Goal: Task Accomplishment & Management: Complete application form

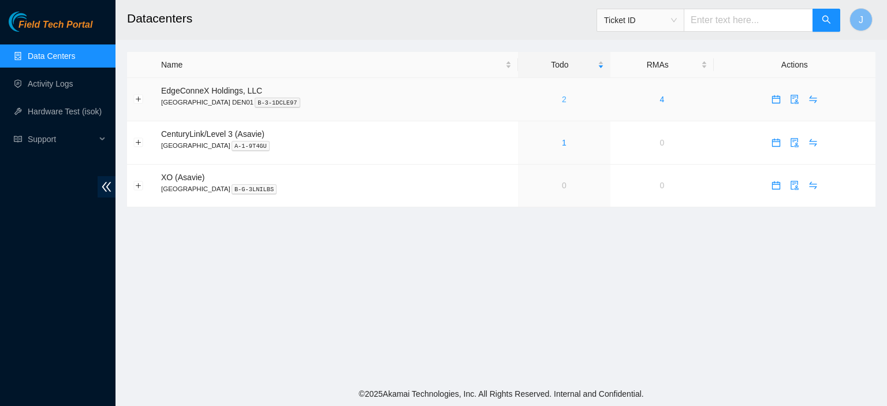
click at [562, 99] on link "2" at bounding box center [564, 99] width 5 height 9
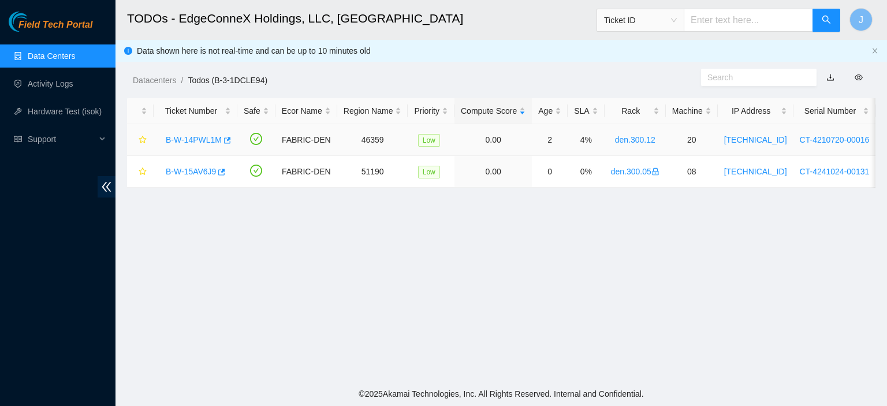
click at [195, 140] on link "B-W-14PWL1M" at bounding box center [194, 139] width 56 height 9
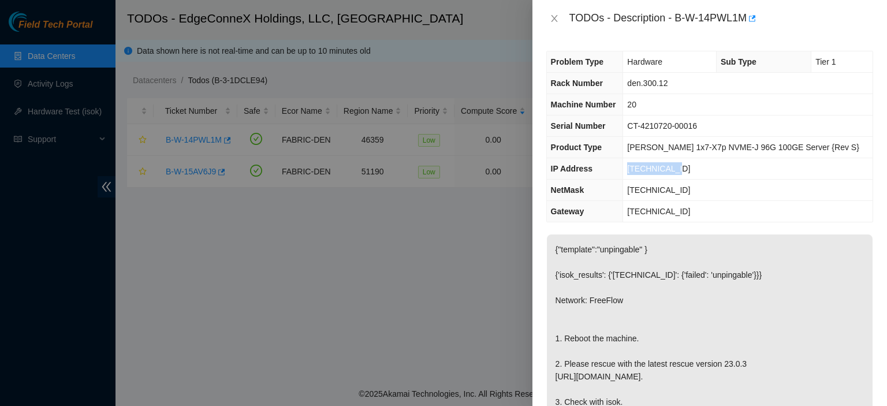
drag, startPoint x: 711, startPoint y: 169, endPoint x: 645, endPoint y: 166, distance: 66.5
click at [645, 166] on td "23.33.89.247" at bounding box center [748, 168] width 250 height 21
copy span "23.33.89.247"
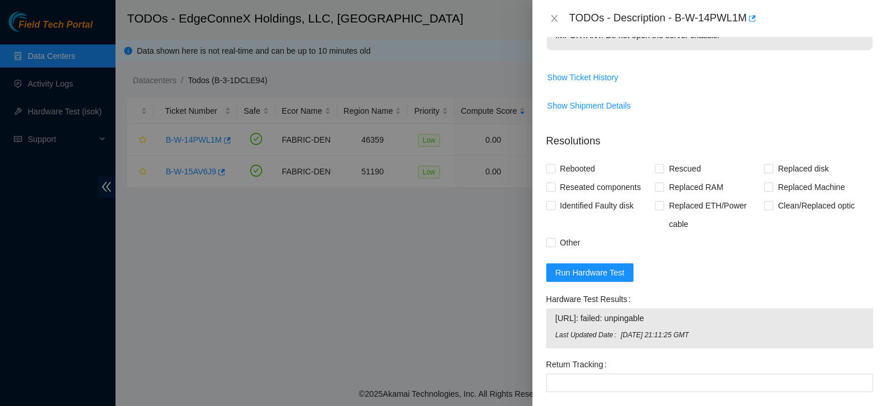
scroll to position [432, 0]
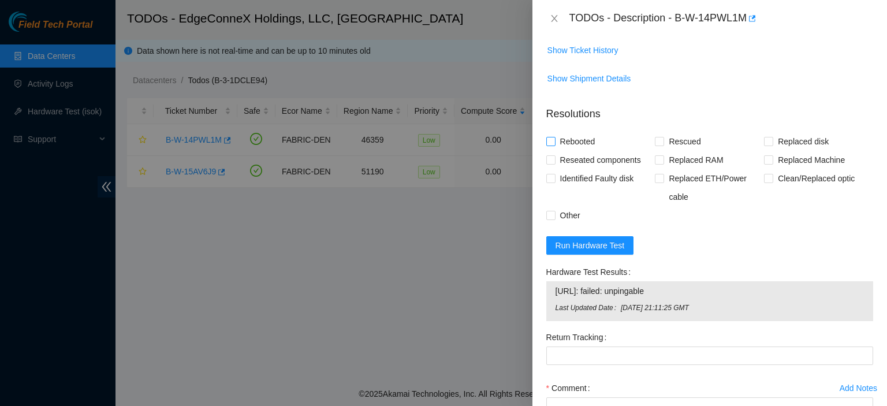
click at [552, 145] on input "Rebooted" at bounding box center [550, 141] width 8 height 8
checkbox input "true"
click at [664, 151] on span "Rescued" at bounding box center [684, 141] width 41 height 18
click at [662, 145] on input "Rescued" at bounding box center [659, 141] width 8 height 8
checkbox input "true"
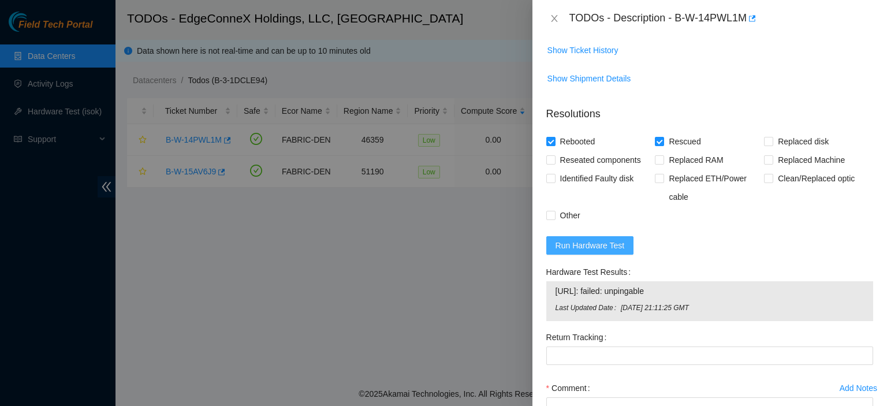
click at [612, 252] on span "Run Hardware Test" at bounding box center [590, 245] width 69 height 13
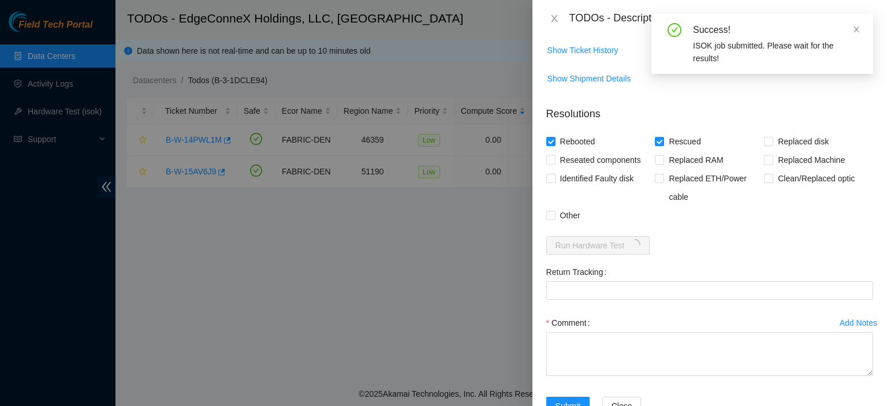
scroll to position [493, 0]
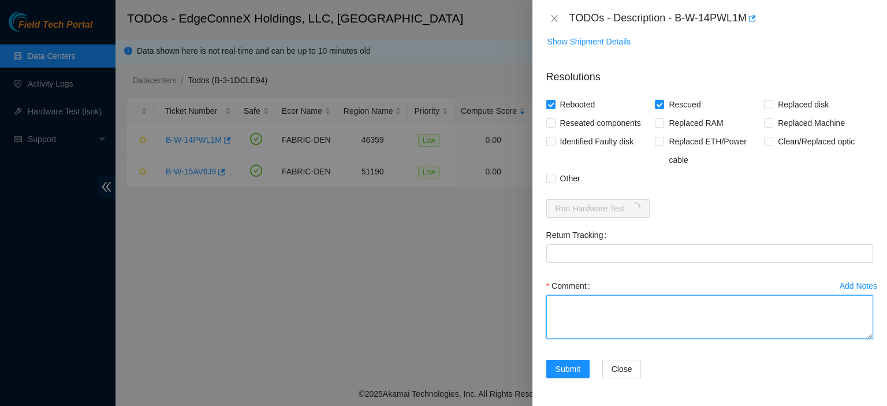
click at [662, 318] on textarea "Comment" at bounding box center [709, 317] width 327 height 44
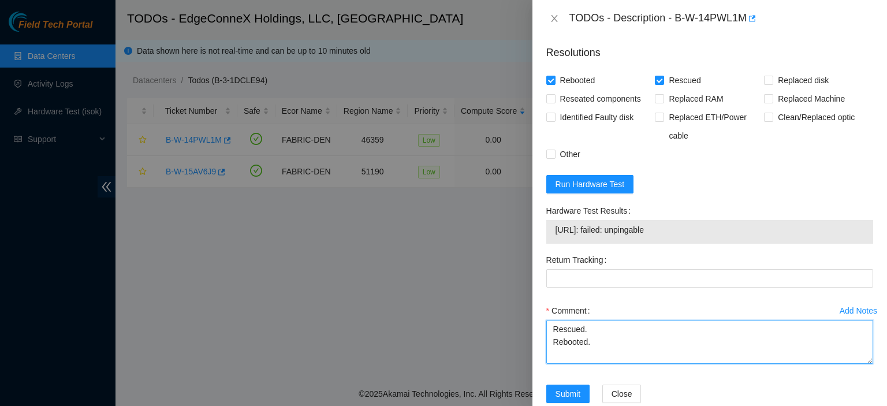
type textarea "Rescued. Rebooted."
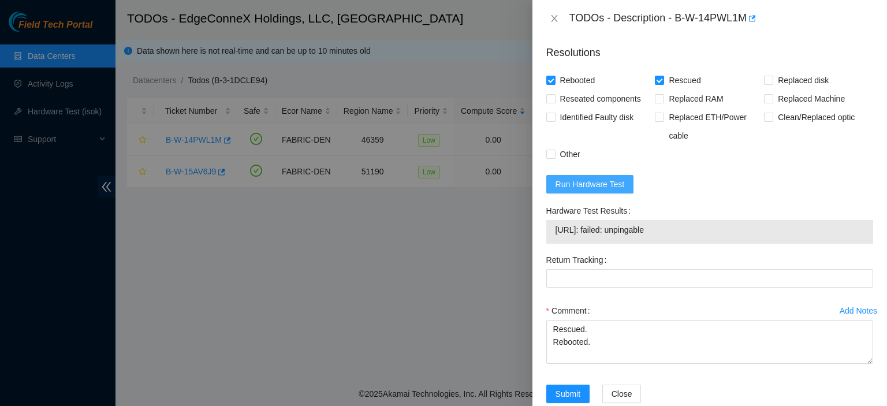
click at [594, 191] on span "Run Hardware Test" at bounding box center [590, 184] width 69 height 13
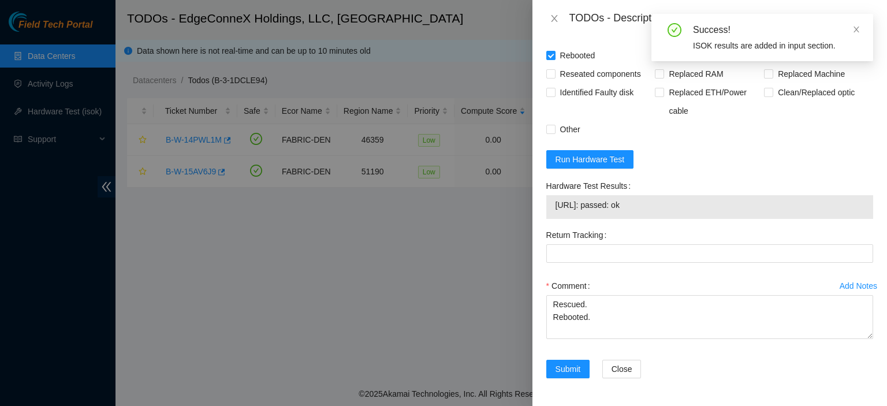
scroll to position [542, 0]
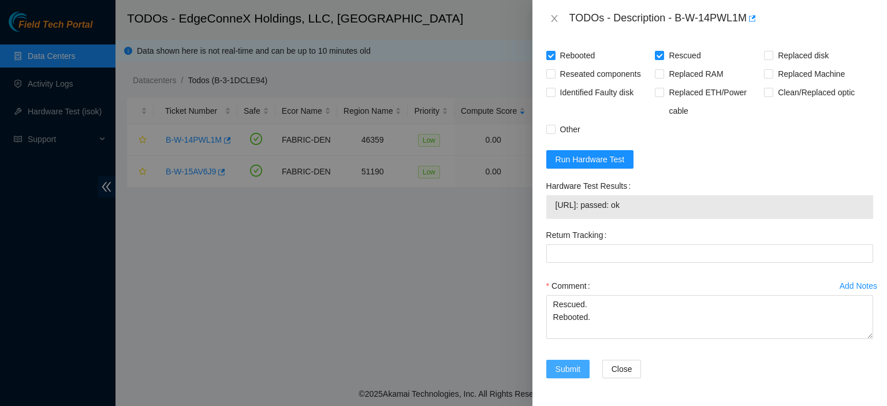
click at [560, 364] on span "Submit" at bounding box center [568, 369] width 25 height 13
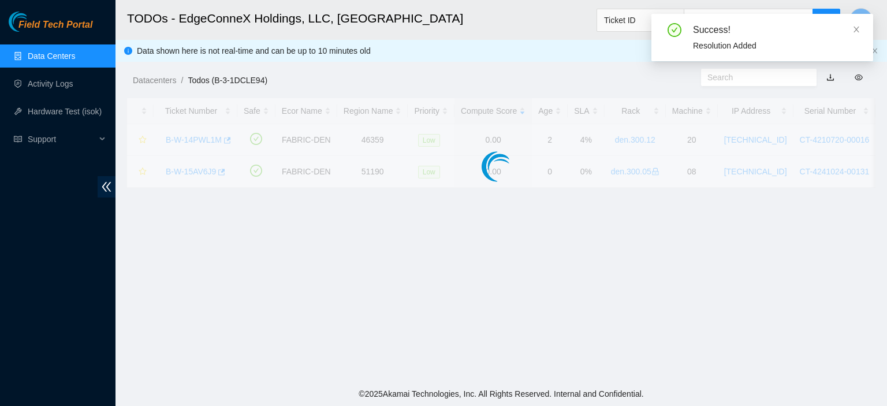
scroll to position [312, 0]
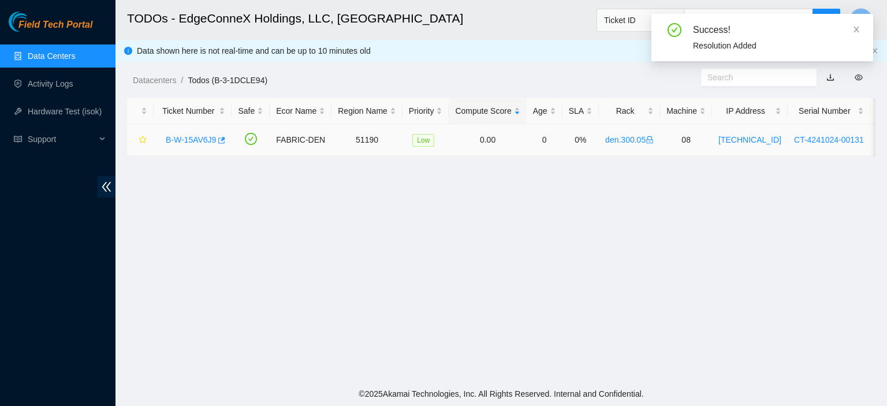
click at [188, 136] on link "B-W-15AV6J9" at bounding box center [191, 139] width 50 height 9
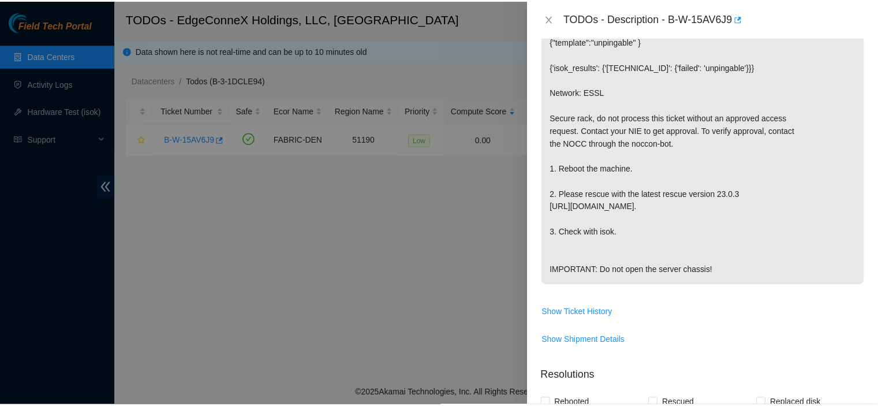
scroll to position [0, 0]
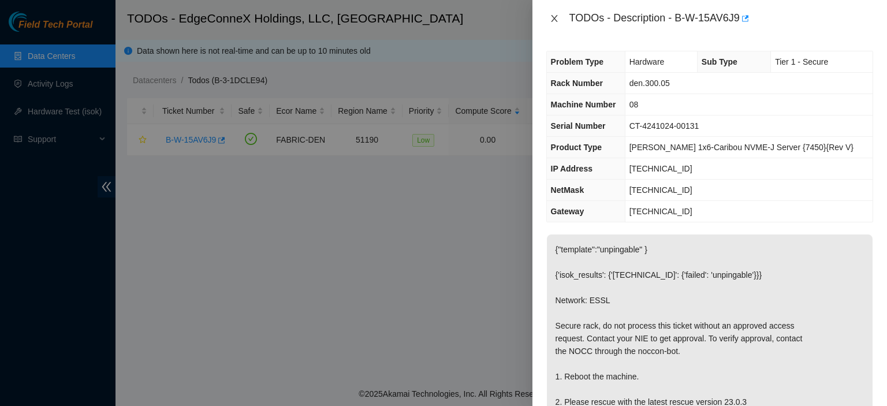
click at [554, 13] on button "Close" at bounding box center [554, 18] width 16 height 11
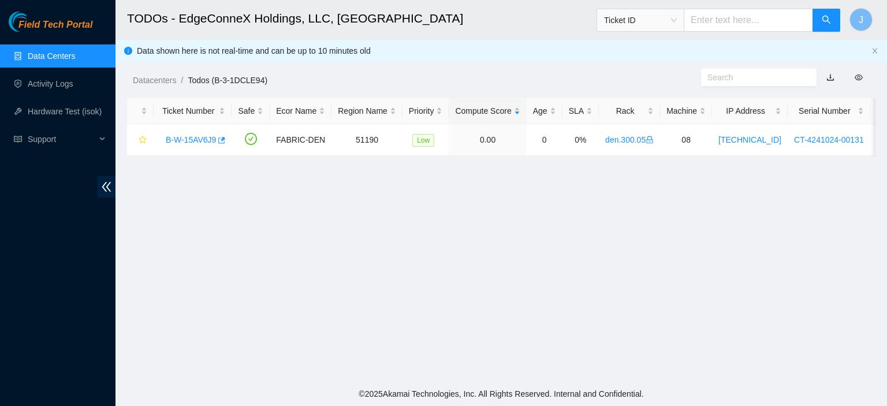
click at [39, 51] on link "Data Centers" at bounding box center [51, 55] width 47 height 9
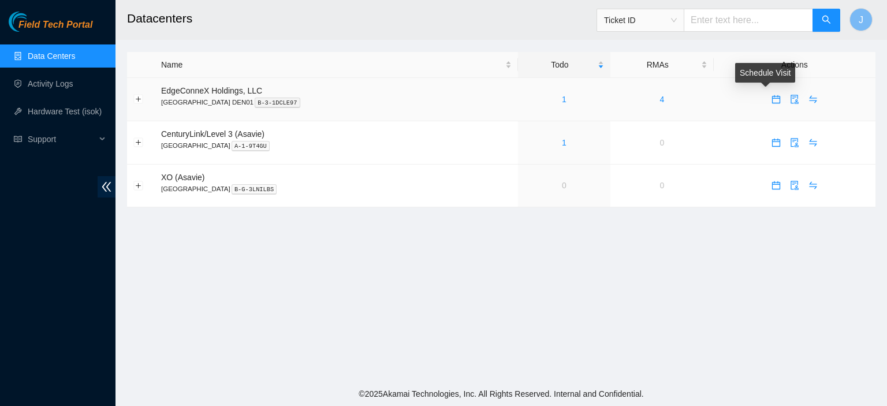
click at [772, 98] on icon "calendar" at bounding box center [776, 99] width 8 height 8
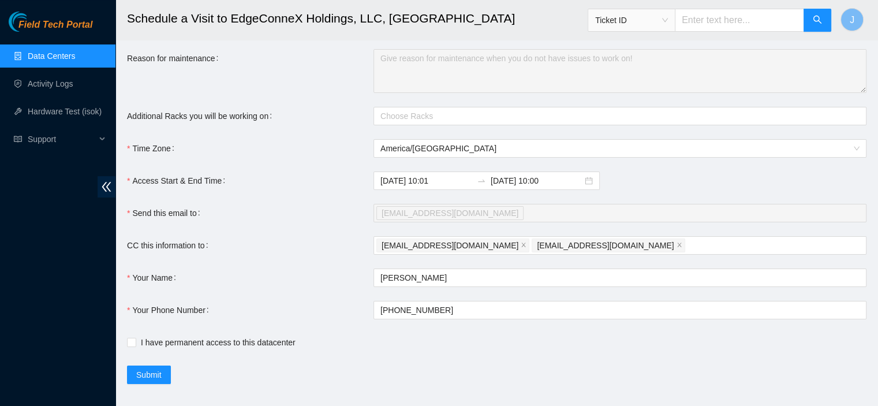
scroll to position [104, 0]
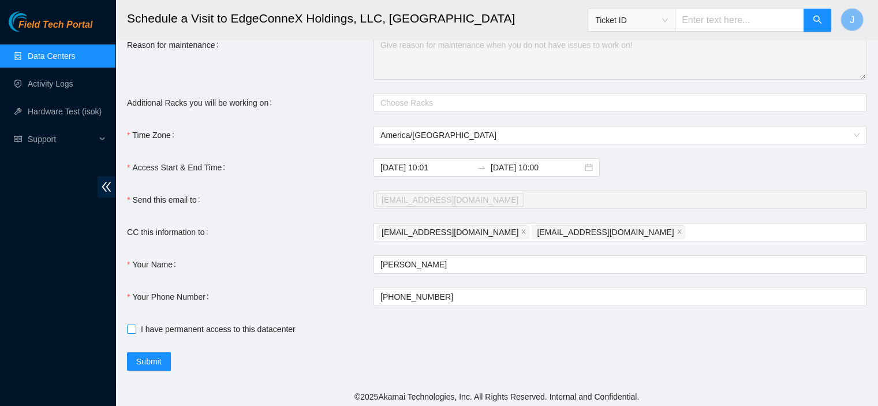
click at [131, 330] on input "I have permanent access to this datacenter" at bounding box center [131, 329] width 8 height 8
checkbox input "true"
click at [543, 166] on input "2025-09-04 10:00" at bounding box center [537, 167] width 92 height 13
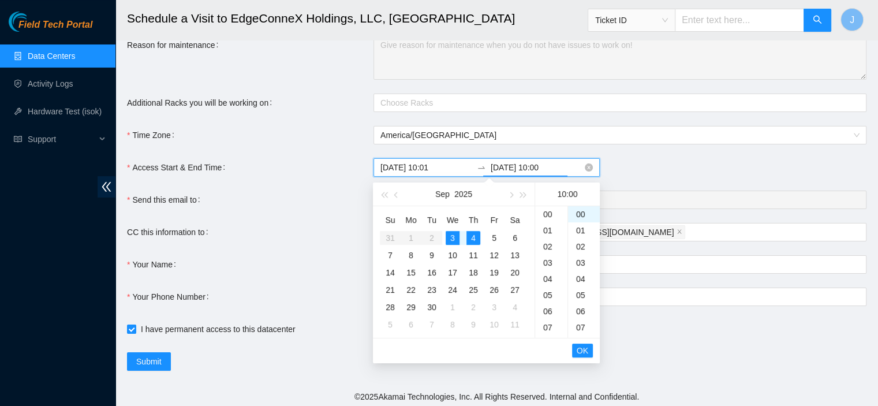
scroll to position [162, 0]
click at [450, 237] on div "3" at bounding box center [453, 238] width 14 height 14
click at [551, 325] on div "17" at bounding box center [551, 327] width 32 height 16
click at [549, 309] on div "23" at bounding box center [551, 311] width 32 height 16
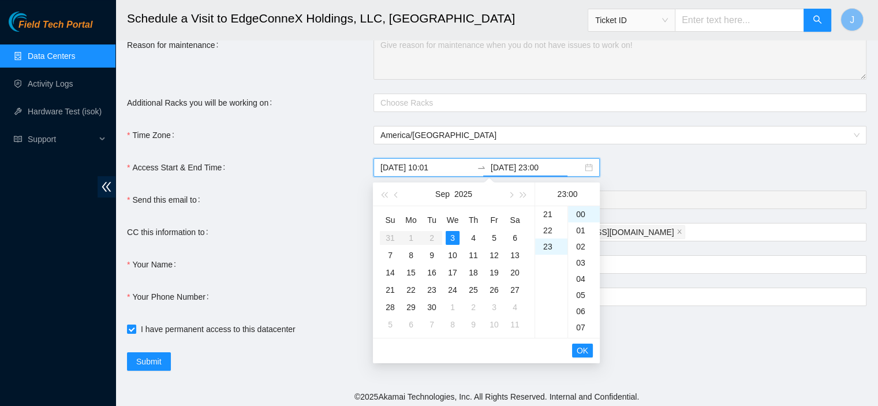
scroll to position [371, 0]
click at [583, 290] on div "05" at bounding box center [584, 295] width 32 height 16
type input "2025-09-03 23:05"
click at [582, 352] on span "OK" at bounding box center [583, 350] width 12 height 13
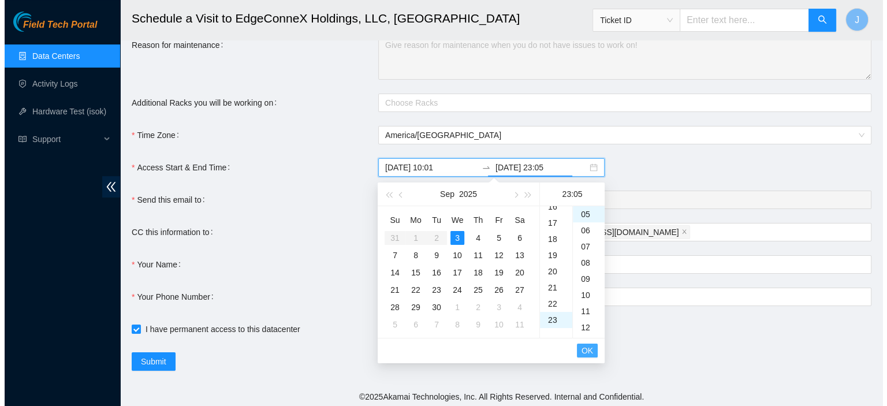
scroll to position [16, 0]
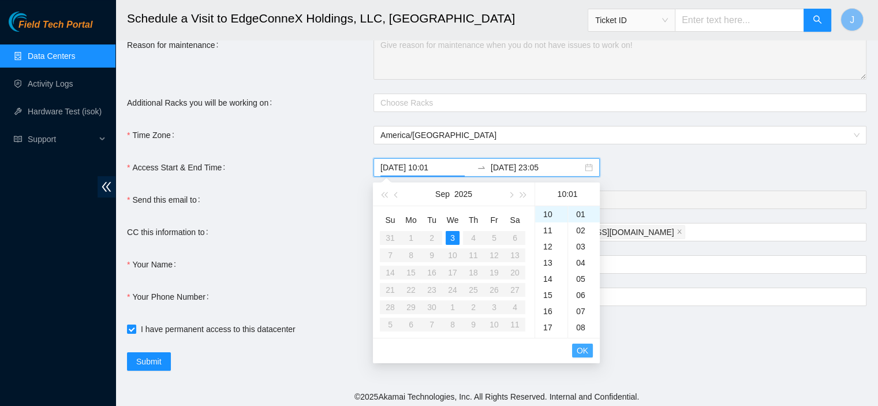
click at [582, 352] on span "OK" at bounding box center [583, 350] width 12 height 13
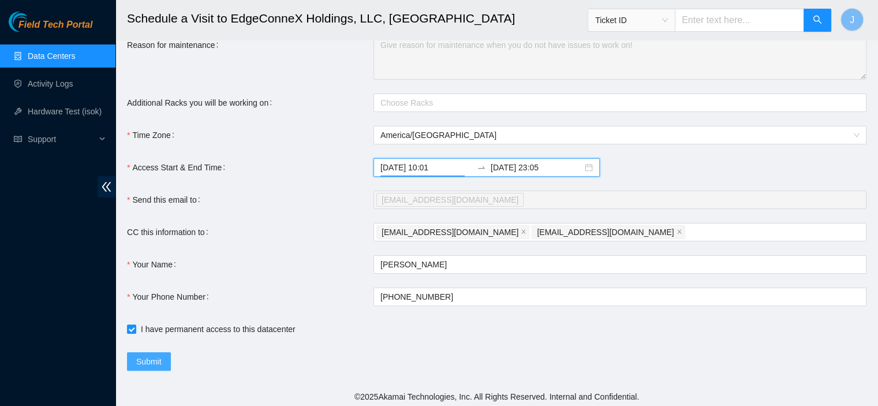
click at [151, 361] on span "Submit" at bounding box center [148, 361] width 25 height 13
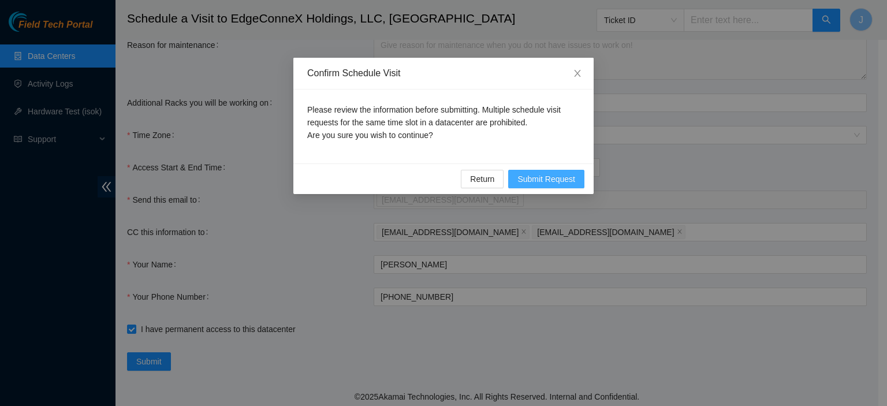
click at [549, 180] on span "Submit Request" at bounding box center [547, 179] width 58 height 13
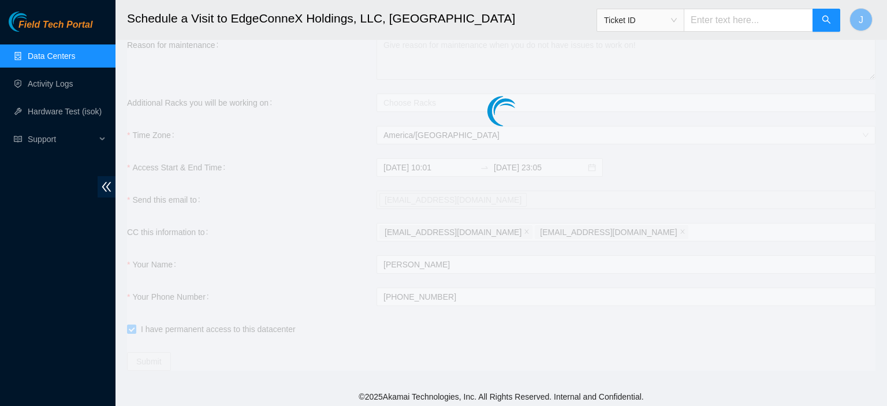
type input "2025-09-03 10:02"
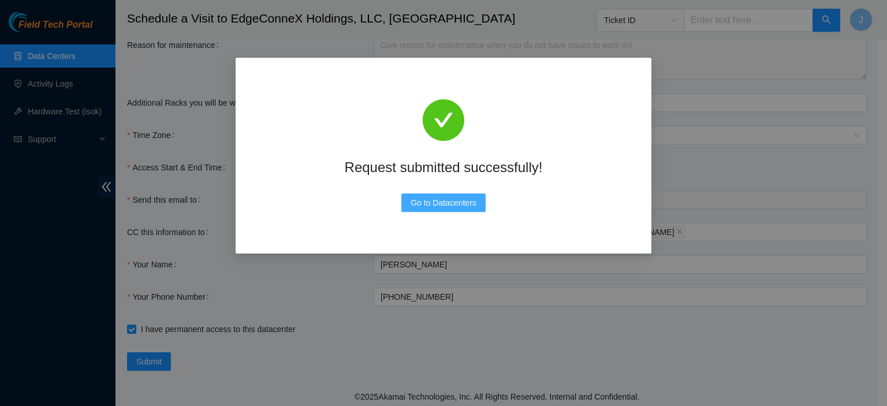
click at [431, 206] on span "Go to Datacenters" at bounding box center [444, 202] width 66 height 13
